Goal: Task Accomplishment & Management: Complete application form

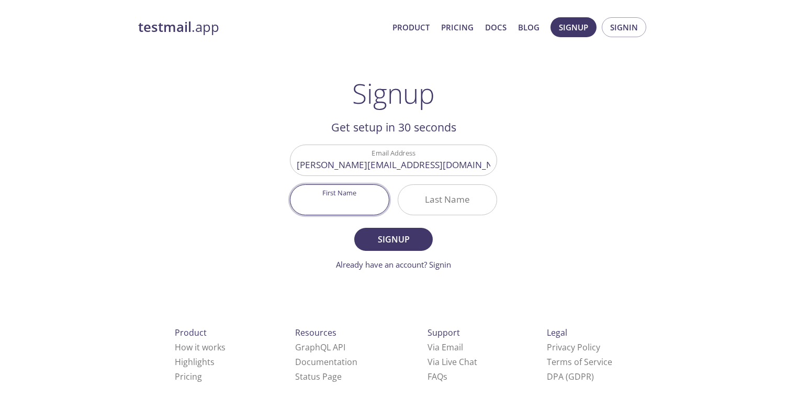
click at [360, 198] on input "First Name" at bounding box center [339, 200] width 98 height 30
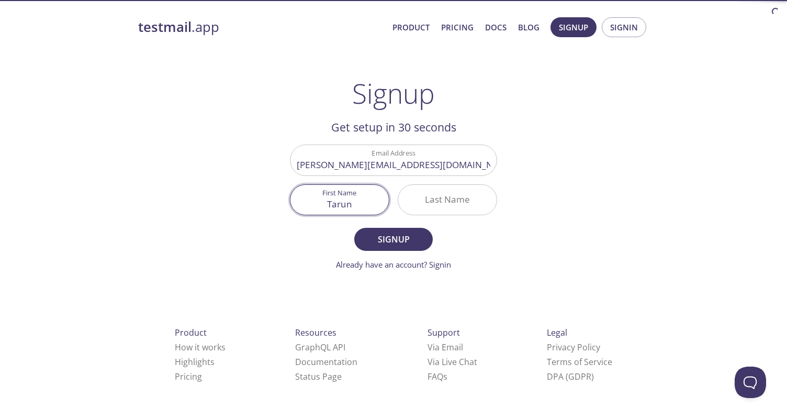
type input "Tarun"
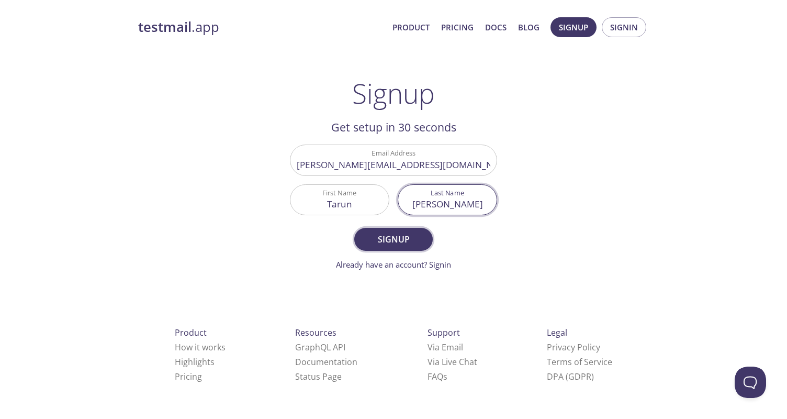
type input "[PERSON_NAME]"
click at [382, 235] on span "Signup" at bounding box center [393, 239] width 55 height 15
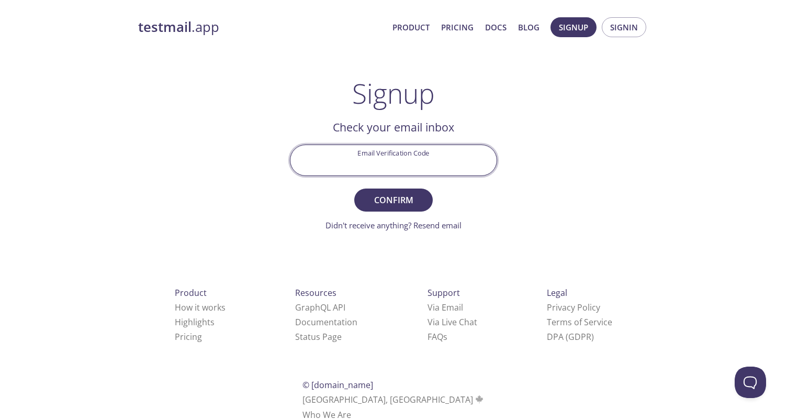
click at [398, 162] on input "Email Verification Code" at bounding box center [393, 160] width 206 height 30
type input "ZT32BTE"
click at [399, 200] on span "Confirm" at bounding box center [393, 200] width 55 height 15
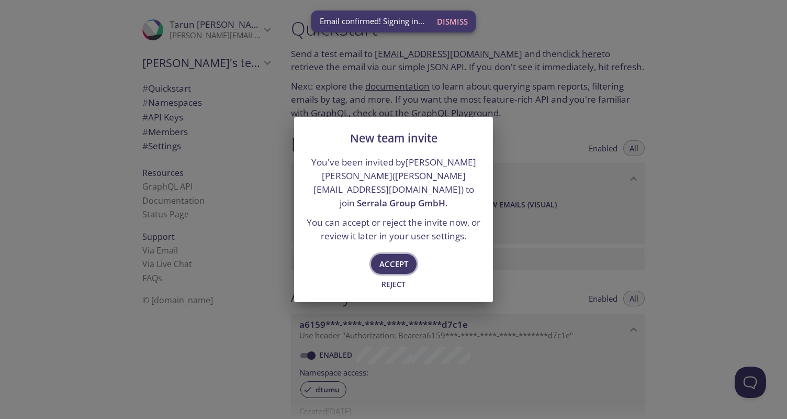
click at [400, 257] on span "Accept" at bounding box center [393, 264] width 29 height 14
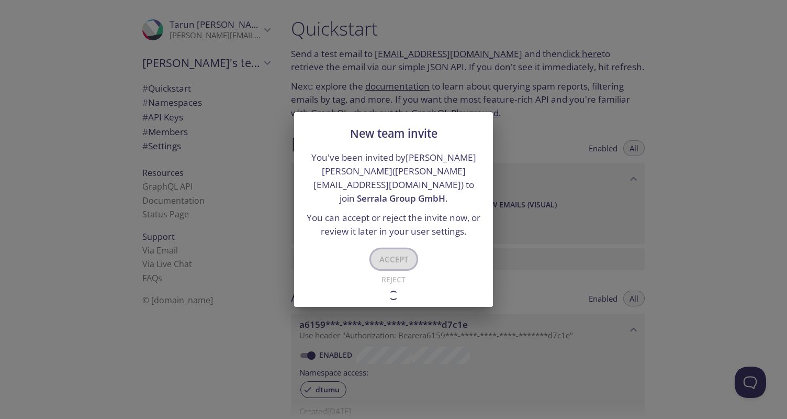
type input "Serrala Group GmbH"
